Goal: Information Seeking & Learning: Learn about a topic

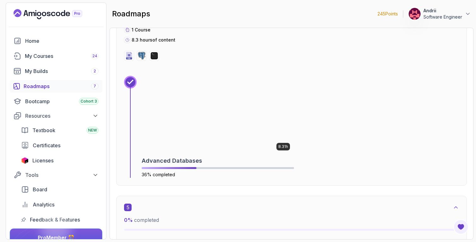
scroll to position [1020, 0]
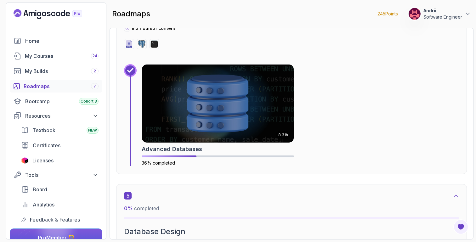
click at [176, 108] on img at bounding box center [218, 104] width 152 height 78
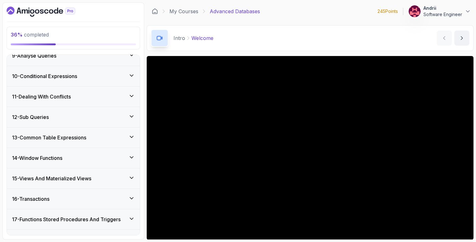
scroll to position [252, 0]
click at [86, 82] on div "10 - Conditional Expressions" at bounding box center [73, 76] width 133 height 20
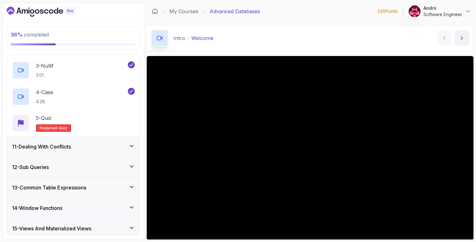
click at [91, 143] on div "11 - Dealing With Conflicts" at bounding box center [73, 147] width 123 height 8
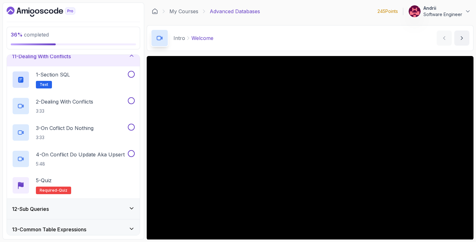
scroll to position [44, 0]
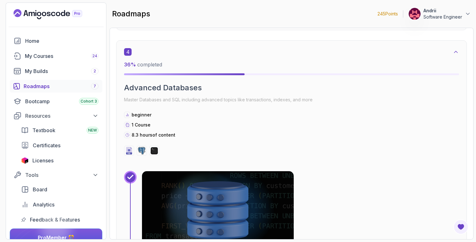
scroll to position [976, 0]
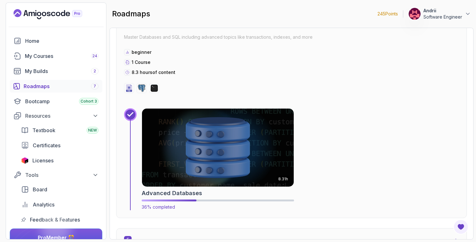
click at [199, 163] on img at bounding box center [217, 148] width 159 height 82
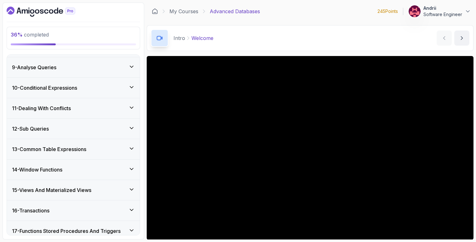
scroll to position [234, 0]
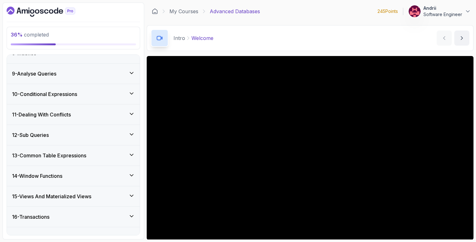
click at [97, 91] on div "10 - Conditional Expressions" at bounding box center [73, 94] width 123 height 8
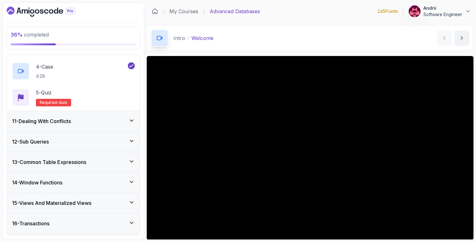
click at [89, 119] on div "11 - Dealing With Conflicts" at bounding box center [73, 121] width 123 height 8
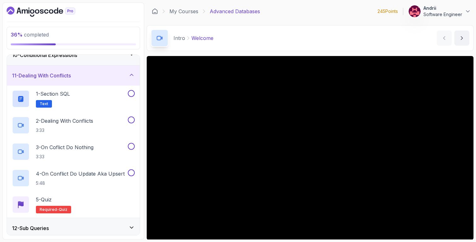
scroll to position [179, 0]
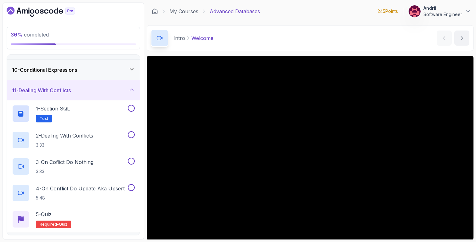
click at [85, 71] on div "10 - Conditional Expressions" at bounding box center [73, 70] width 123 height 8
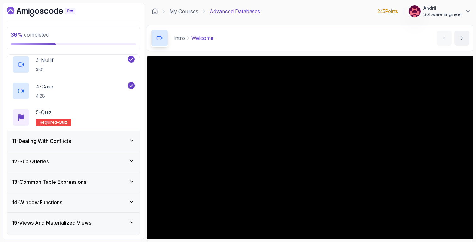
click at [103, 144] on div "11 - Dealing With Conflicts" at bounding box center [73, 141] width 123 height 8
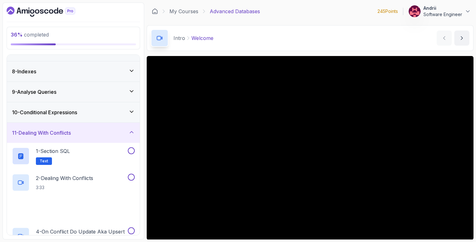
scroll to position [128, 0]
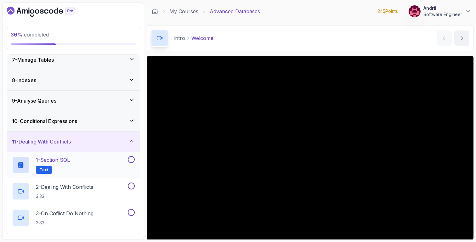
click at [98, 163] on div "1 - Section SQL Text" at bounding box center [69, 165] width 115 height 18
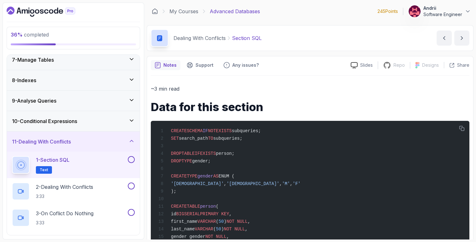
click at [86, 125] on div "10 - Conditional Expressions" at bounding box center [73, 121] width 123 height 8
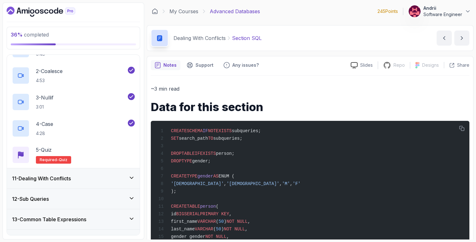
scroll to position [224, 0]
click at [100, 171] on div "11 - Dealing With Conflicts" at bounding box center [73, 178] width 133 height 20
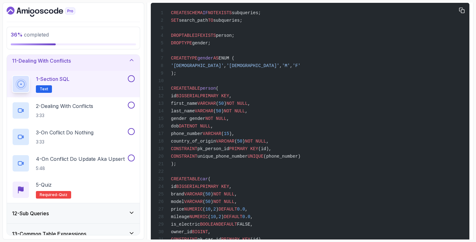
scroll to position [120, 0]
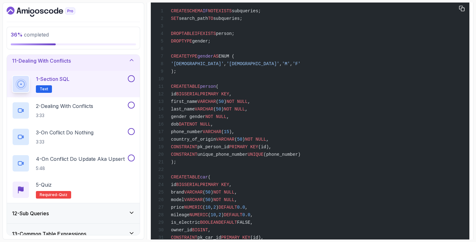
drag, startPoint x: 169, startPoint y: 33, endPoint x: 247, endPoint y: 42, distance: 77.7
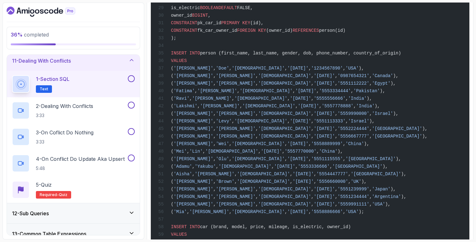
scroll to position [489, 0]
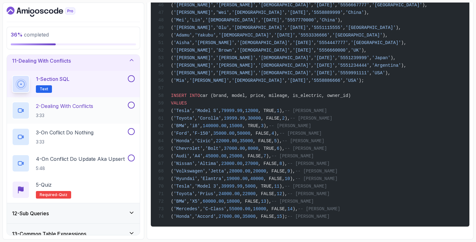
click at [93, 107] on p "2 - Dealing With Conflicts" at bounding box center [64, 106] width 57 height 8
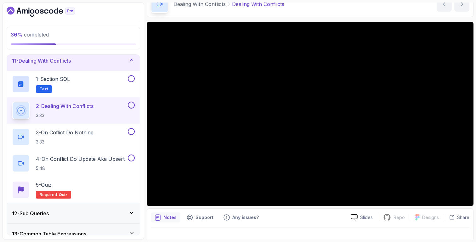
scroll to position [44, 0]
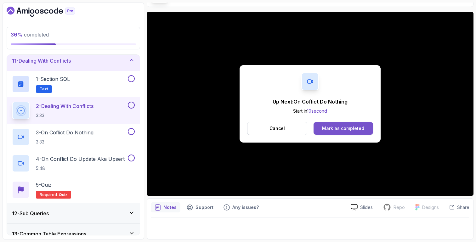
click at [326, 133] on button "Mark as completed" at bounding box center [344, 128] width 60 height 13
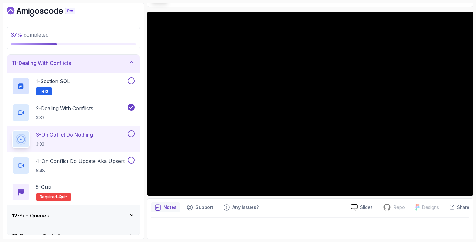
scroll to position [203, 0]
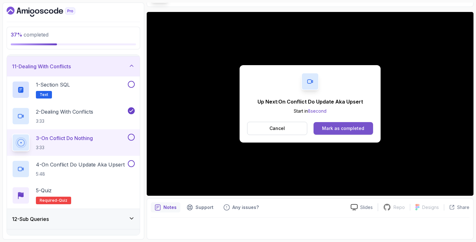
click at [331, 127] on div "Mark as completed" at bounding box center [343, 128] width 42 height 6
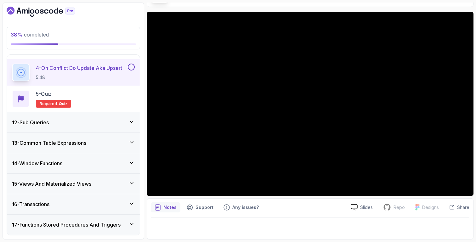
scroll to position [276, 0]
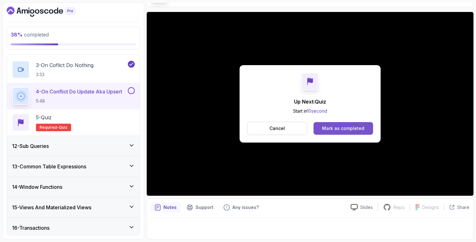
click at [334, 129] on div "Mark as completed" at bounding box center [343, 128] width 42 height 6
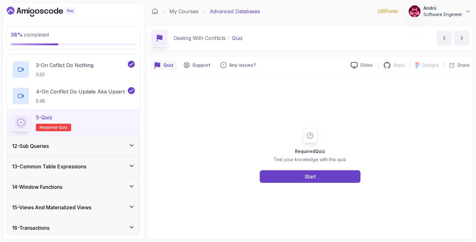
click at [102, 109] on div "5 - Quiz Required- quiz" at bounding box center [73, 122] width 133 height 26
click at [105, 98] on p "5:48" at bounding box center [80, 101] width 89 height 6
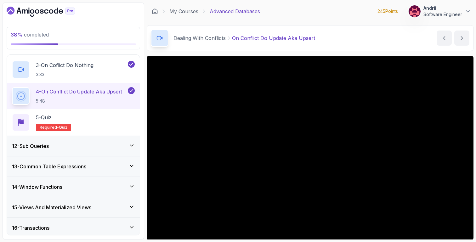
scroll to position [44, 0]
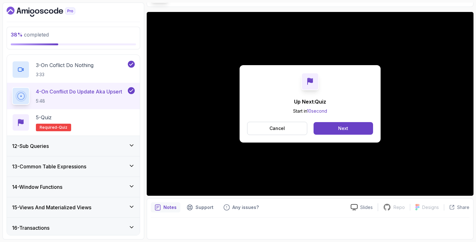
click at [33, 141] on div "12 - Sub Queries" at bounding box center [73, 146] width 133 height 20
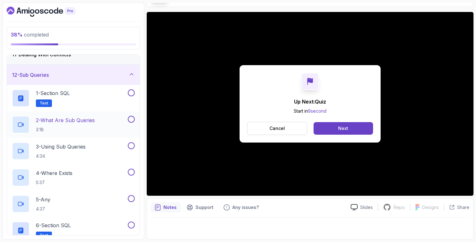
scroll to position [211, 0]
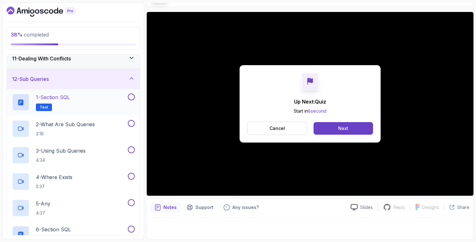
click at [84, 96] on div "1 - Section SQL Text" at bounding box center [69, 103] width 115 height 18
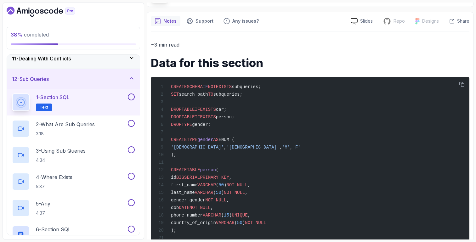
click at [94, 66] on div "11 - Dealing With Conflicts" at bounding box center [73, 59] width 133 height 20
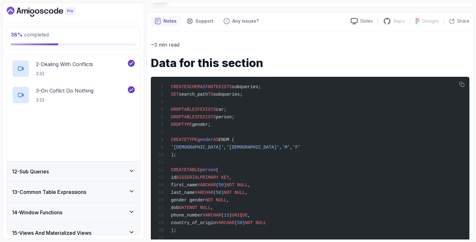
scroll to position [257, 0]
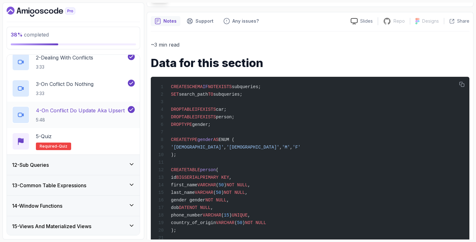
click at [95, 117] on p "5:48" at bounding box center [80, 120] width 89 height 6
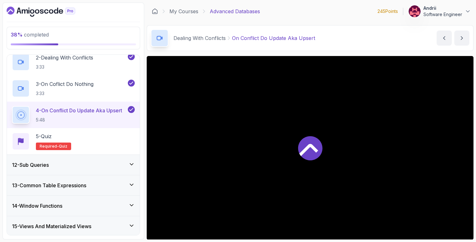
click at [96, 160] on div "12 - Sub Queries" at bounding box center [73, 165] width 133 height 20
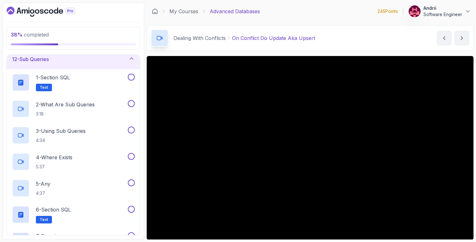
scroll to position [44, 0]
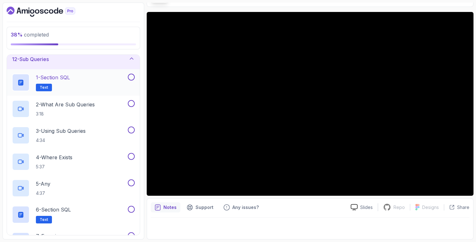
click at [87, 83] on div "1 - Section SQL Text" at bounding box center [69, 83] width 115 height 18
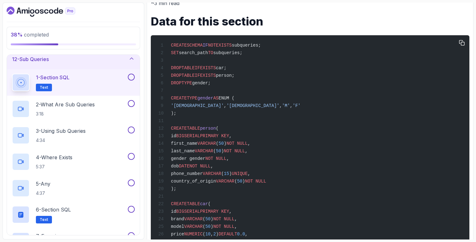
scroll to position [86, 0]
click at [95, 111] on p "3:18" at bounding box center [65, 114] width 59 height 6
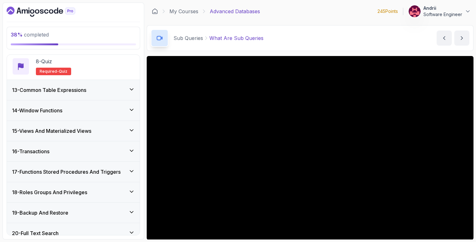
scroll to position [445, 0]
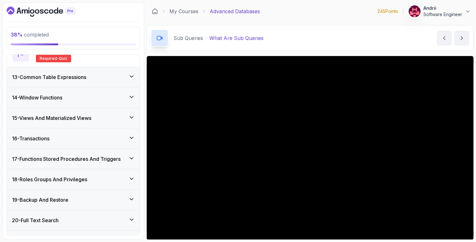
click at [106, 74] on div "13 - Common Table Expressions" at bounding box center [73, 77] width 123 height 8
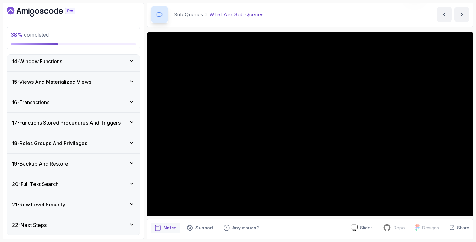
scroll to position [0, 0]
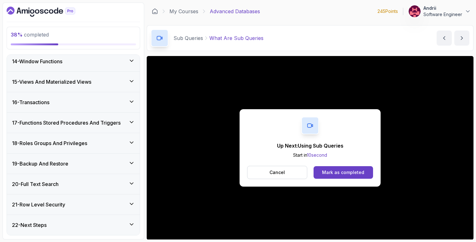
click at [337, 147] on p "Up Next: Using Sub Queries" at bounding box center [310, 146] width 66 height 8
click at [335, 175] on div "Mark as completed" at bounding box center [343, 172] width 42 height 6
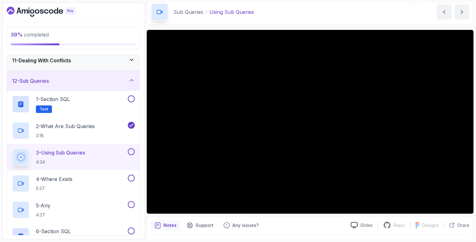
scroll to position [26, 0]
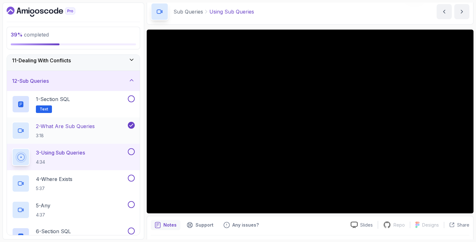
click at [75, 129] on p "2 - What Are Sub Queries" at bounding box center [65, 127] width 59 height 8
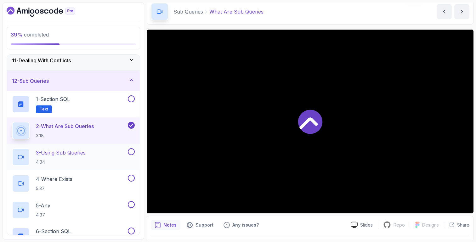
scroll to position [44, 0]
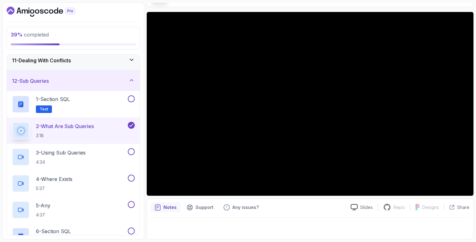
click at [79, 144] on div "2 - What Are Sub Queries 3:18" at bounding box center [73, 130] width 133 height 26
click at [78, 151] on p "3 - Using Sub Queries" at bounding box center [61, 153] width 50 height 8
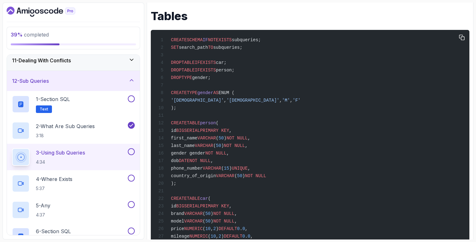
scroll to position [296, 0]
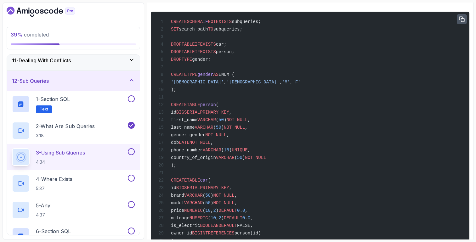
click at [461, 19] on icon "button" at bounding box center [462, 19] width 5 height 5
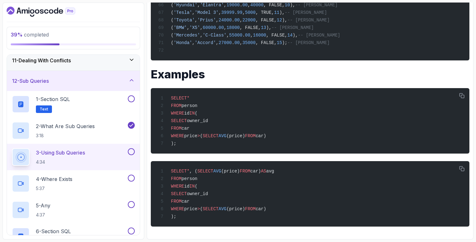
scroll to position [831, 0]
click at [462, 93] on icon "button" at bounding box center [462, 96] width 6 height 6
click at [268, 180] on div "SELECT * , ( SELECT AVG (price) FROM car) AS avg FROM person WHERE id IN ( SELE…" at bounding box center [310, 194] width 309 height 58
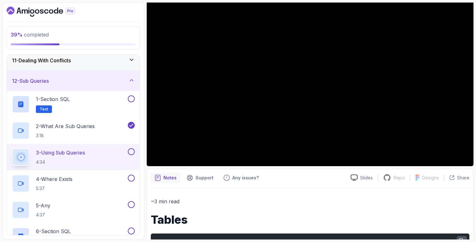
scroll to position [87, 0]
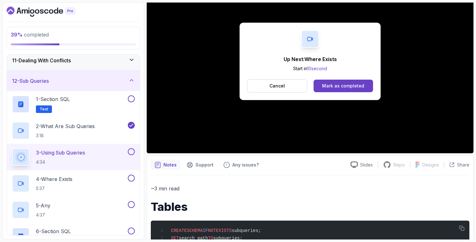
click at [289, 91] on button "Cancel" at bounding box center [277, 85] width 60 height 13
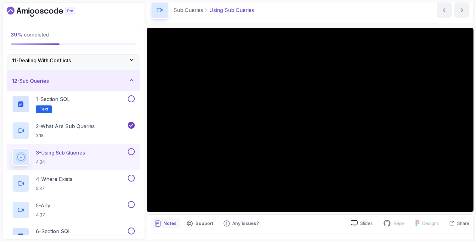
scroll to position [26, 0]
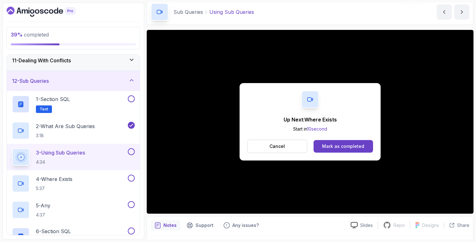
click at [368, 145] on button "Mark as completed" at bounding box center [344, 146] width 60 height 13
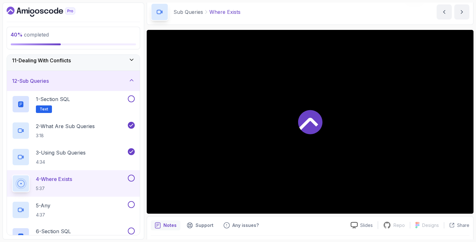
scroll to position [44, 0]
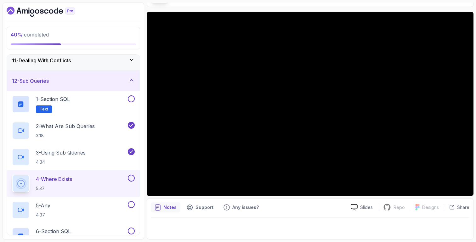
click at [87, 171] on div "4 - Where Exists 5:37" at bounding box center [73, 183] width 133 height 26
click at [89, 167] on div "3 - Using Sub Queries 4:34" at bounding box center [73, 157] width 133 height 26
click at [113, 159] on div "3 - Using Sub Queries 4:34" at bounding box center [69, 157] width 115 height 18
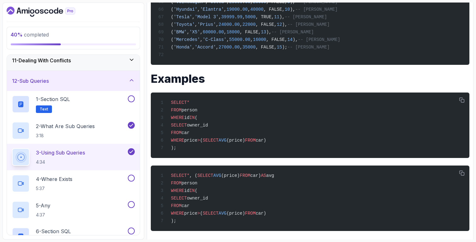
scroll to position [831, 0]
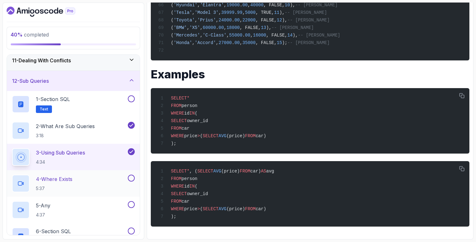
click at [77, 179] on div "4 - Where Exists 5:37" at bounding box center [69, 184] width 115 height 18
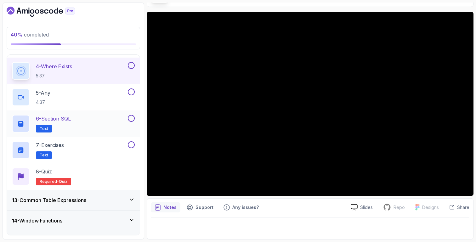
scroll to position [292, 0]
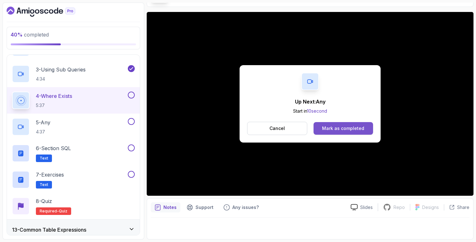
click at [337, 129] on div "Mark as completed" at bounding box center [343, 128] width 42 height 6
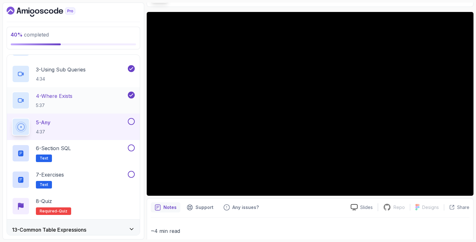
click at [106, 106] on div "4 - Where Exists 5:37" at bounding box center [69, 101] width 115 height 18
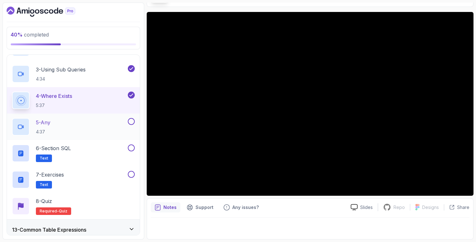
click at [106, 123] on div "5 - Any 4:37" at bounding box center [69, 127] width 115 height 18
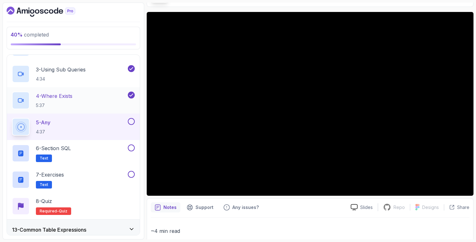
click at [101, 110] on div "4 - Where Exists 5:37" at bounding box center [73, 100] width 133 height 26
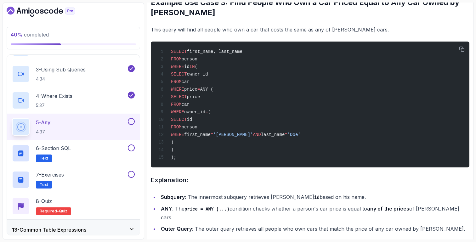
scroll to position [824, 0]
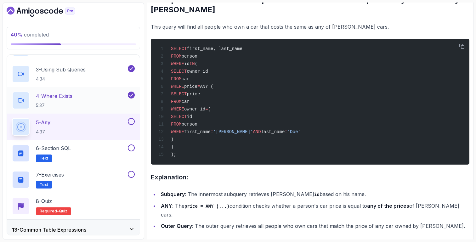
click at [96, 111] on div "4 - Where Exists 5:37" at bounding box center [73, 100] width 133 height 26
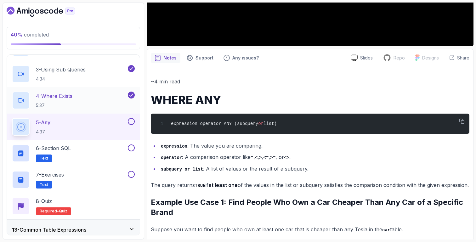
click at [61, 94] on p "4 - Where Exists" at bounding box center [54, 96] width 37 height 8
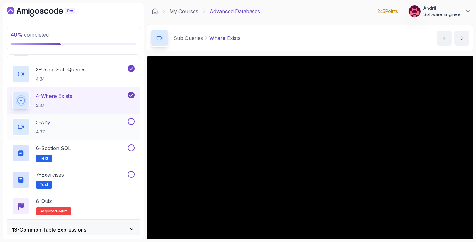
click at [89, 118] on div "5 - Any 4:37" at bounding box center [73, 127] width 133 height 26
click at [107, 131] on div "5 - Any 4:37" at bounding box center [69, 127] width 115 height 18
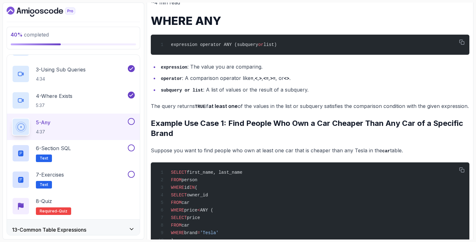
scroll to position [74, 0]
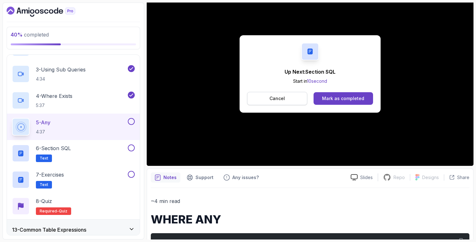
click at [271, 95] on p "Cancel" at bounding box center [277, 98] width 15 height 6
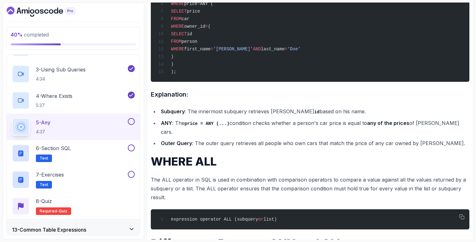
scroll to position [1024, 0]
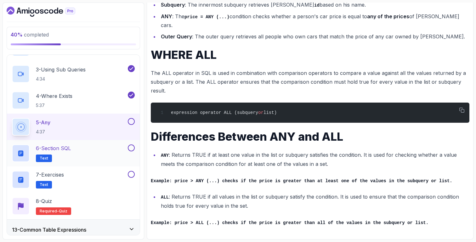
click at [108, 163] on div "6 - Section SQL Text" at bounding box center [73, 153] width 133 height 26
click at [82, 152] on div "6 - Section SQL Text" at bounding box center [69, 154] width 115 height 18
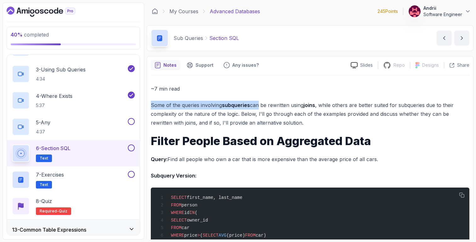
drag, startPoint x: 151, startPoint y: 104, endPoint x: 256, endPoint y: 104, distance: 105.8
click at [256, 104] on p "Some of the queries involving subqueries can be rewritten using joins , while o…" at bounding box center [310, 114] width 319 height 26
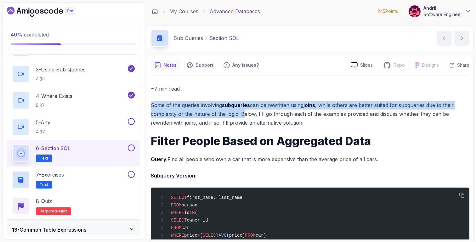
drag, startPoint x: 150, startPoint y: 105, endPoint x: 243, endPoint y: 118, distance: 93.5
click at [243, 118] on p "Some of the queries involving subqueries can be rewritten using joins , while o…" at bounding box center [310, 114] width 319 height 26
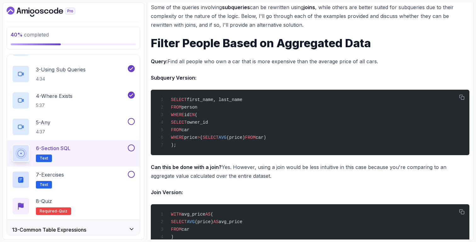
scroll to position [100, 0]
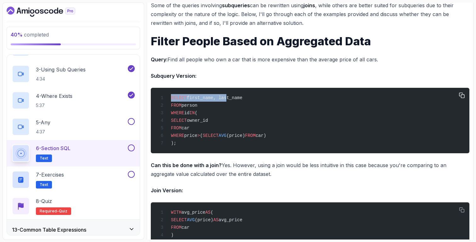
drag, startPoint x: 171, startPoint y: 97, endPoint x: 227, endPoint y: 97, distance: 55.4
click at [227, 97] on span "SELECT first_name, last_name" at bounding box center [200, 97] width 84 height 5
click at [227, 97] on span "first_name, last_name" at bounding box center [214, 97] width 55 height 5
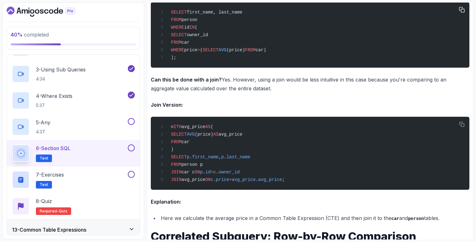
scroll to position [187, 0]
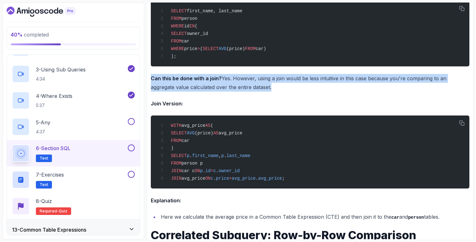
drag, startPoint x: 151, startPoint y: 78, endPoint x: 283, endPoint y: 98, distance: 133.8
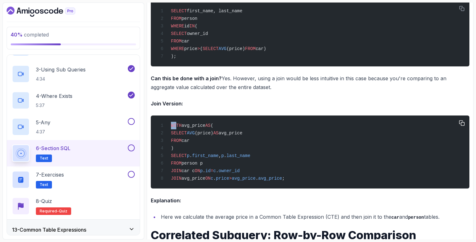
drag, startPoint x: 171, startPoint y: 128, endPoint x: 191, endPoint y: 132, distance: 20.4
click at [176, 128] on span "WITH" at bounding box center [176, 125] width 11 height 5
click at [194, 133] on div "WITH avg_price AS ( SELECT AVG (price) AS avg_price FROM car ) SELECT p . first…" at bounding box center [310, 152] width 309 height 66
click at [198, 127] on span "avg_price" at bounding box center [194, 125] width 24 height 5
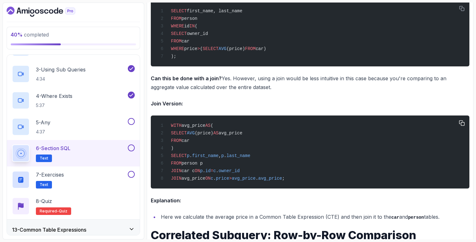
click at [187, 135] on span "SELECT" at bounding box center [179, 133] width 16 height 5
drag, startPoint x: 181, startPoint y: 135, endPoint x: 276, endPoint y: 133, distance: 95.2
click at [276, 133] on div "WITH avg_price AS ( SELECT AVG (price) AS avg_price FROM car ) SELECT p . first…" at bounding box center [310, 152] width 309 height 66
click at [257, 150] on div "WITH avg_price AS ( SELECT AVG (price) AS avg_price FROM car ) SELECT p . first…" at bounding box center [310, 152] width 309 height 66
drag, startPoint x: 171, startPoint y: 158, endPoint x: 261, endPoint y: 158, distance: 90.4
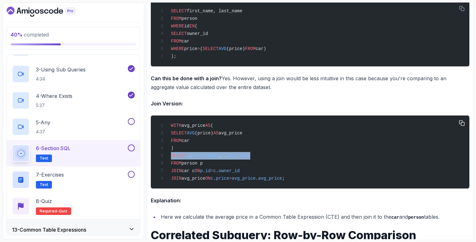
click at [261, 158] on div "WITH avg_price AS ( SELECT AVG (price) AS avg_price FROM car ) SELECT p . first…" at bounding box center [310, 152] width 309 height 66
drag, startPoint x: 171, startPoint y: 169, endPoint x: 221, endPoint y: 169, distance: 50.7
click at [221, 169] on div "WITH avg_price AS ( SELECT AVG (price) AS avg_price FROM car ) SELECT p . first…" at bounding box center [310, 152] width 309 height 66
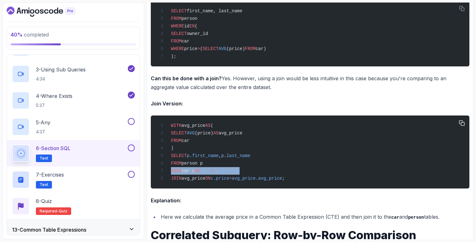
drag, startPoint x: 172, startPoint y: 176, endPoint x: 283, endPoint y: 176, distance: 111.2
click at [283, 176] on div "WITH avg_price AS ( SELECT AVG (price) AS avg_price FROM car ) SELECT p . first…" at bounding box center [310, 152] width 309 height 66
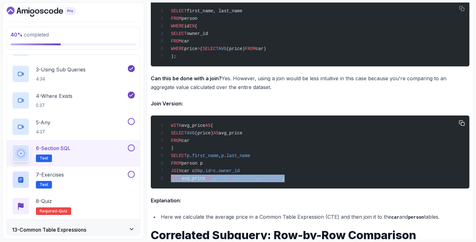
drag, startPoint x: 172, startPoint y: 181, endPoint x: 327, endPoint y: 187, distance: 155.4
click at [327, 185] on div "WITH avg_price AS ( SELECT AVG (price) AS avg_price FROM car ) SELECT p . first…" at bounding box center [310, 152] width 309 height 66
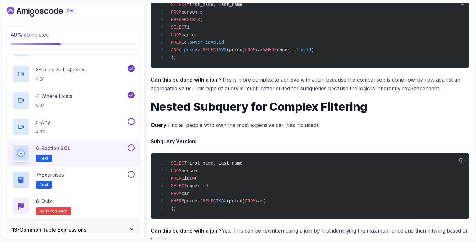
scroll to position [479, 0]
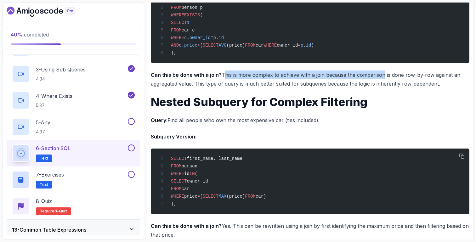
drag, startPoint x: 222, startPoint y: 80, endPoint x: 382, endPoint y: 79, distance: 160.3
click at [382, 79] on p "Can this be done with a join? This is more complex to achieve with a join becau…" at bounding box center [310, 80] width 319 height 18
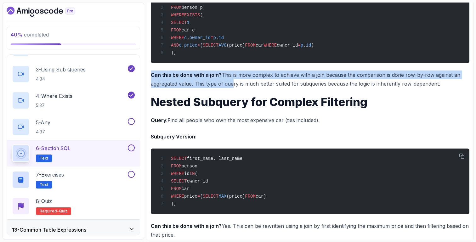
drag, startPoint x: 150, startPoint y: 82, endPoint x: 231, endPoint y: 88, distance: 81.8
click at [231, 88] on p "Can this be done with a join? This is more complex to achieve with a join becau…" at bounding box center [310, 80] width 319 height 18
drag, startPoint x: 444, startPoint y: 89, endPoint x: 212, endPoint y: 90, distance: 232.1
click at [214, 88] on p "Can this be done with a join? This is more complex to achieve with a join becau…" at bounding box center [310, 80] width 319 height 18
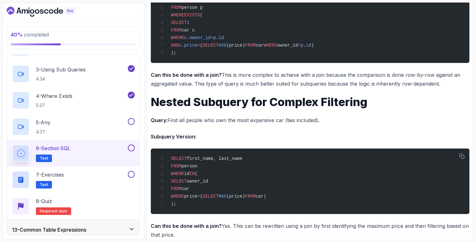
click at [212, 88] on p "Can this be done with a join? This is more complex to achieve with a join becau…" at bounding box center [310, 80] width 319 height 18
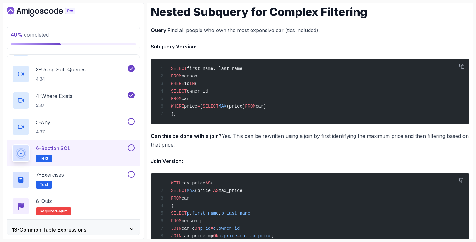
scroll to position [568, 0]
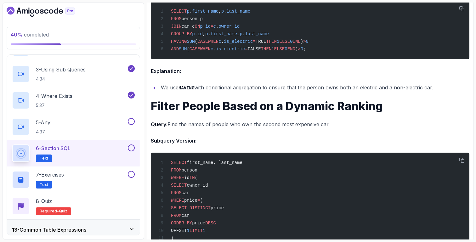
scroll to position [2335, 0]
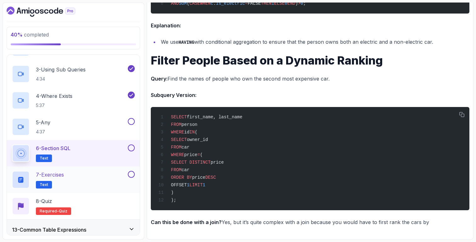
click at [72, 176] on div "7 - Exercises Text" at bounding box center [69, 180] width 115 height 18
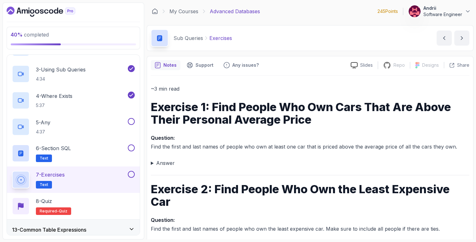
click at [166, 163] on summary "Answer" at bounding box center [310, 163] width 319 height 9
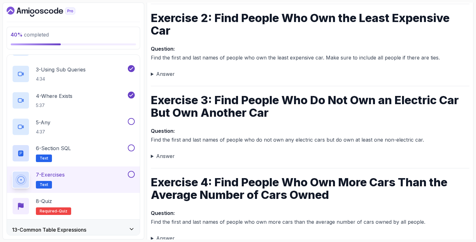
scroll to position [384, 0]
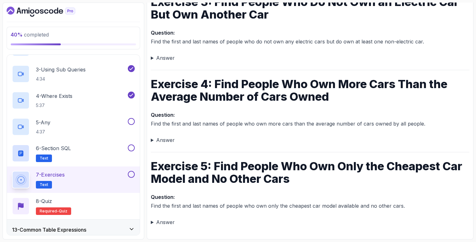
click at [93, 226] on div "13 - Common Table Expressions" at bounding box center [73, 230] width 123 height 8
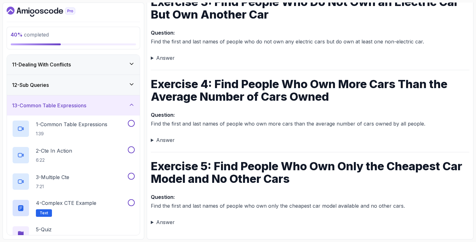
scroll to position [200, 0]
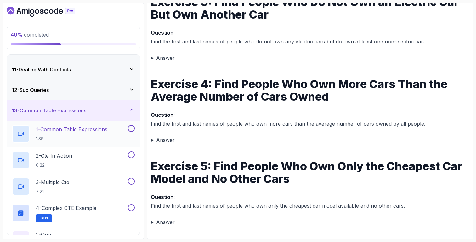
click at [107, 133] on p "1 - Common Table Expressions" at bounding box center [71, 130] width 71 height 8
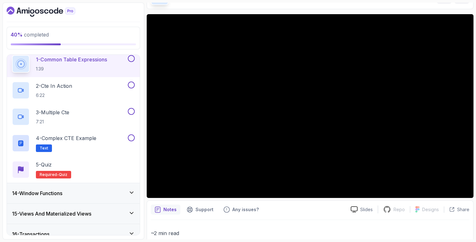
scroll to position [47, 0]
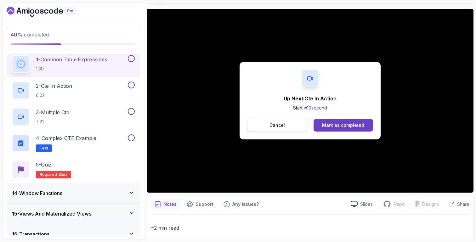
click at [280, 130] on button "Cancel" at bounding box center [277, 125] width 60 height 13
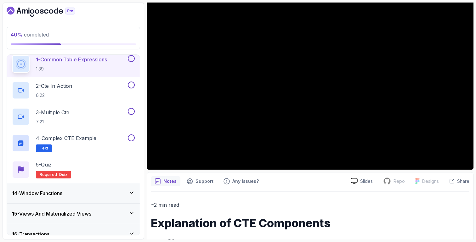
scroll to position [0, 0]
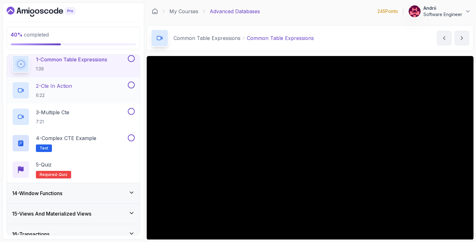
click at [102, 91] on div "2 - Cte In Action 6:22" at bounding box center [69, 91] width 115 height 18
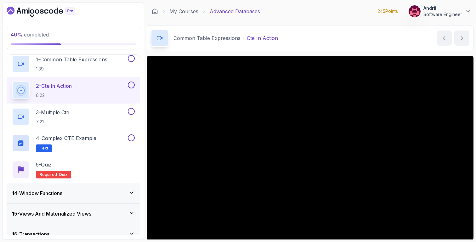
scroll to position [12, 0]
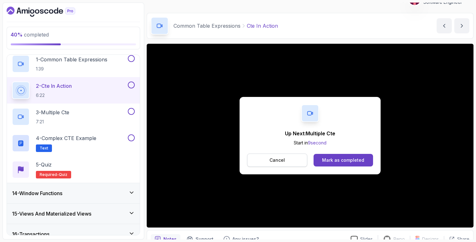
click at [278, 159] on p "Cancel" at bounding box center [277, 160] width 15 height 6
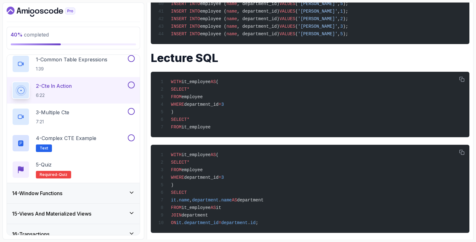
scroll to position [634, 0]
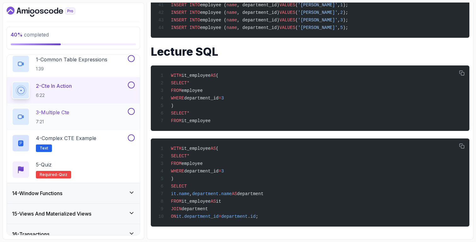
click at [44, 107] on div "3 - Multiple Cte 7:21" at bounding box center [73, 117] width 133 height 26
click at [58, 119] on p "7:21" at bounding box center [52, 122] width 33 height 6
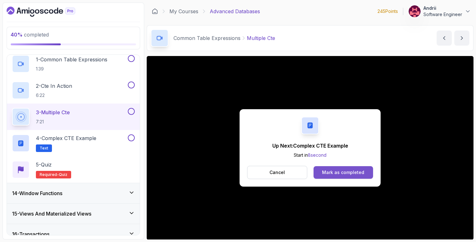
click at [330, 171] on div "Mark as completed" at bounding box center [343, 172] width 42 height 6
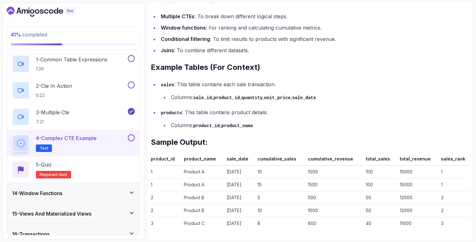
scroll to position [1081, 0]
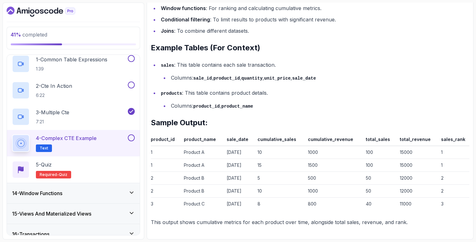
click at [101, 193] on div "14 - Window Functions" at bounding box center [73, 194] width 123 height 8
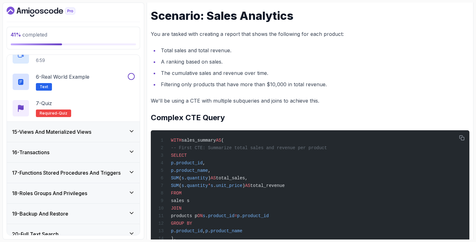
scroll to position [0, 0]
